Goal: Find specific page/section: Find specific page/section

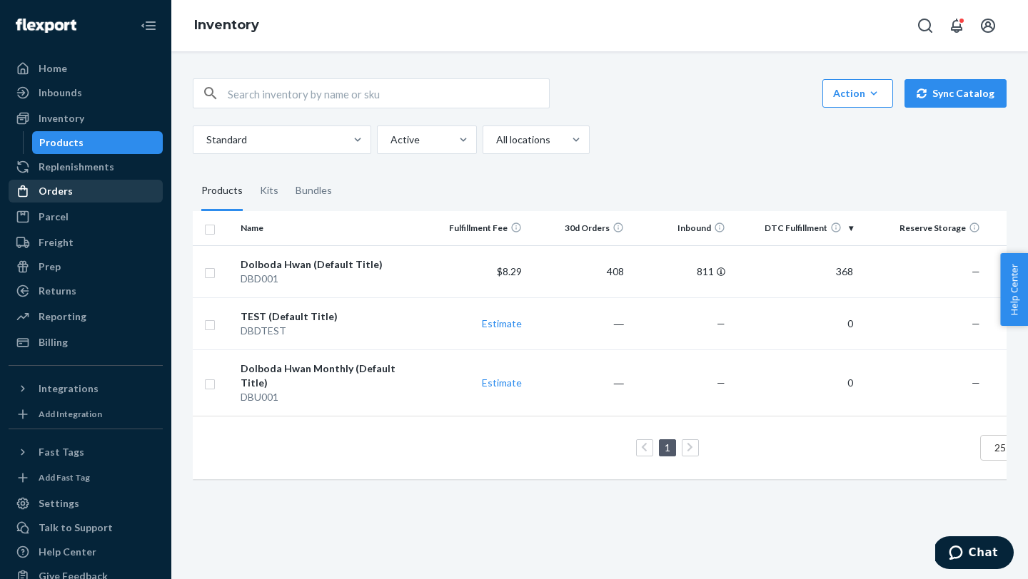
click at [52, 191] on div "Orders" at bounding box center [56, 191] width 34 height 14
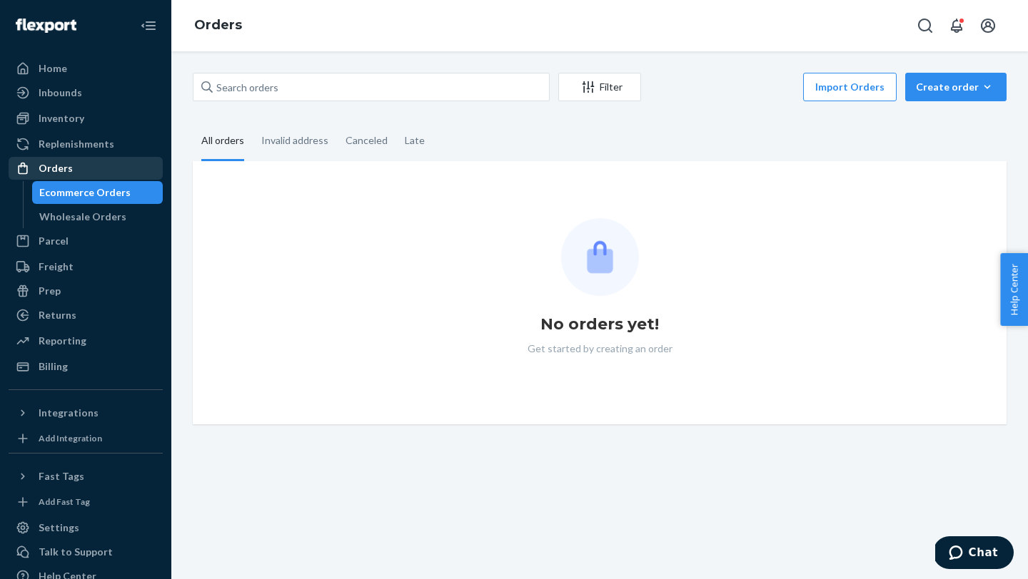
click at [66, 161] on div "Orders" at bounding box center [85, 168] width 151 height 20
click at [42, 169] on div "Orders" at bounding box center [56, 168] width 34 height 14
